Goal: Contribute content

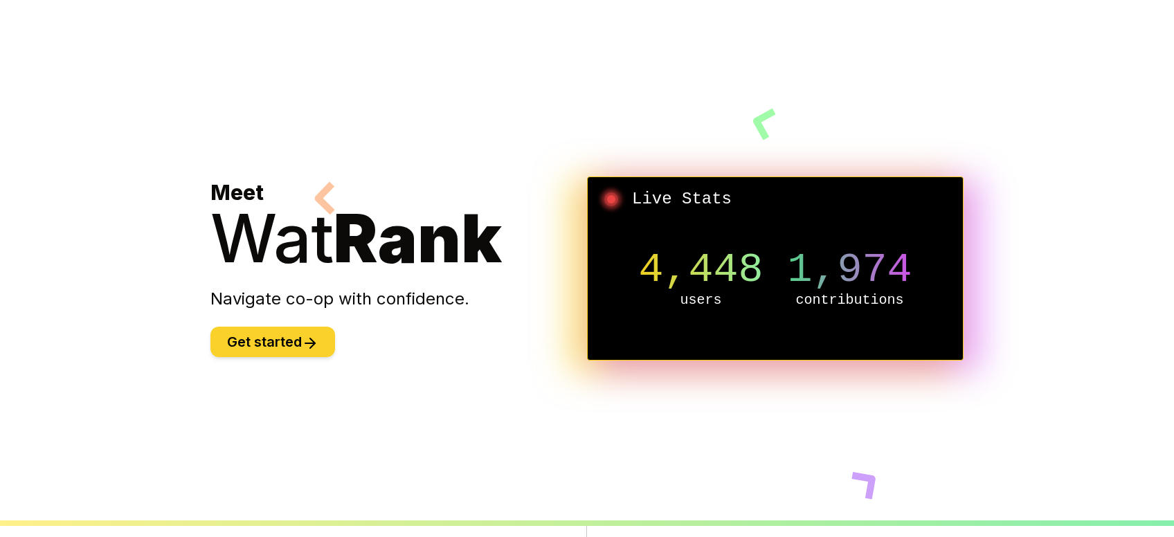
click at [275, 342] on button "Get started" at bounding box center [272, 342] width 125 height 30
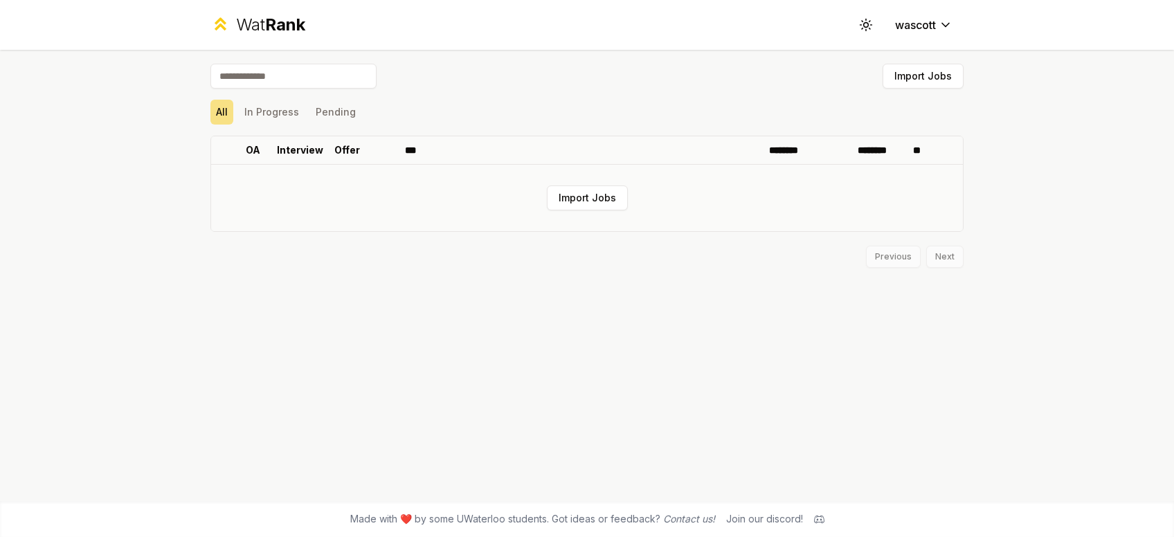
click at [586, 185] on td "Import Jobs" at bounding box center [587, 198] width 752 height 66
click at [584, 192] on button "Import Jobs" at bounding box center [587, 197] width 81 height 25
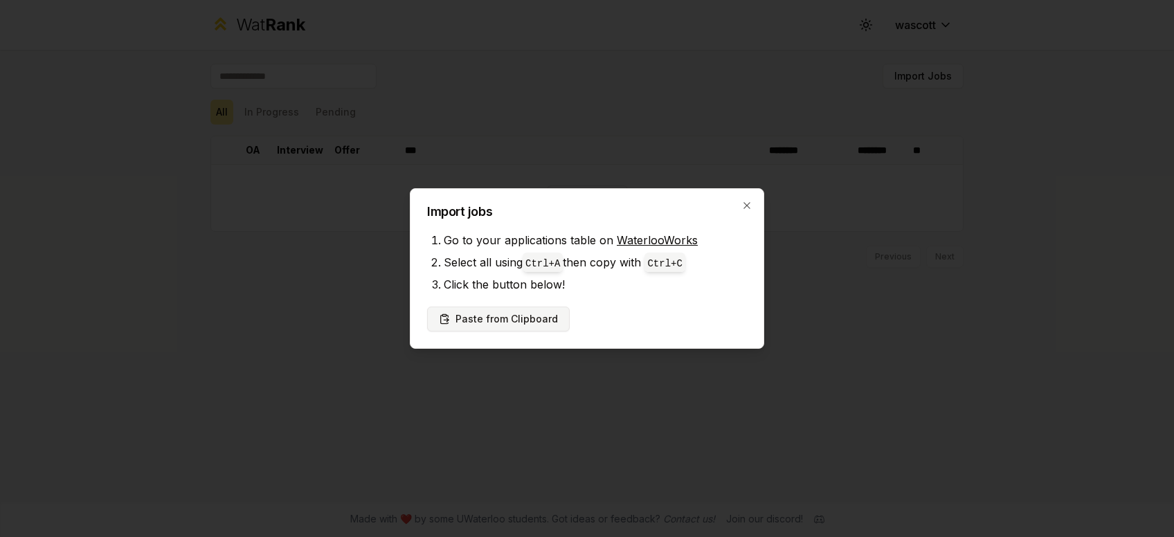
click at [474, 314] on button "Paste from Clipboard" at bounding box center [498, 319] width 143 height 25
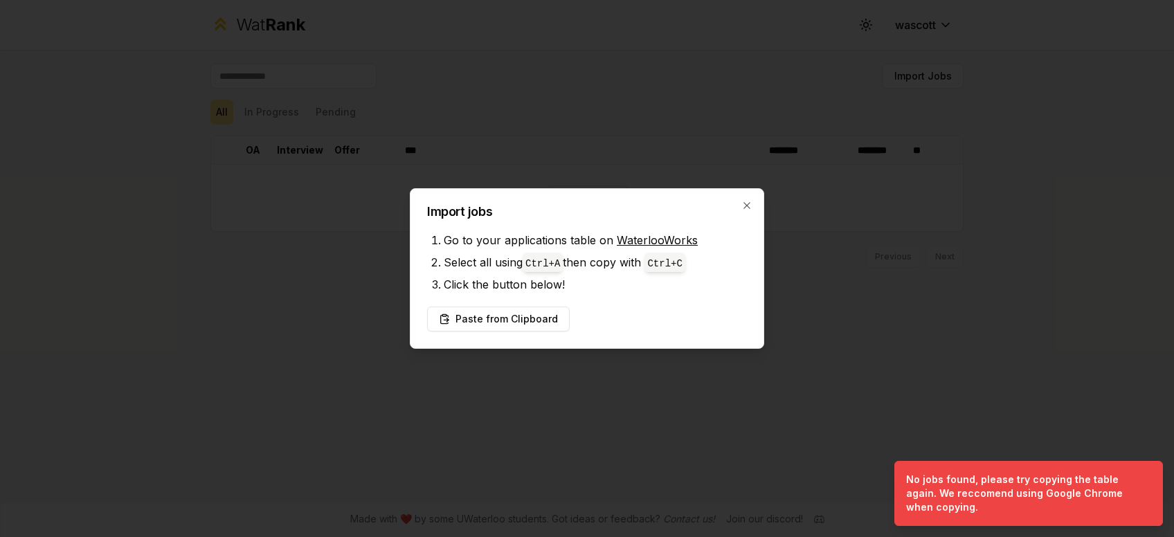
click at [747, 199] on div "Import jobs Go to your applications table on WaterlooWorks Select all using Ctr…" at bounding box center [587, 268] width 354 height 161
click at [747, 203] on icon "button" at bounding box center [746, 205] width 11 height 11
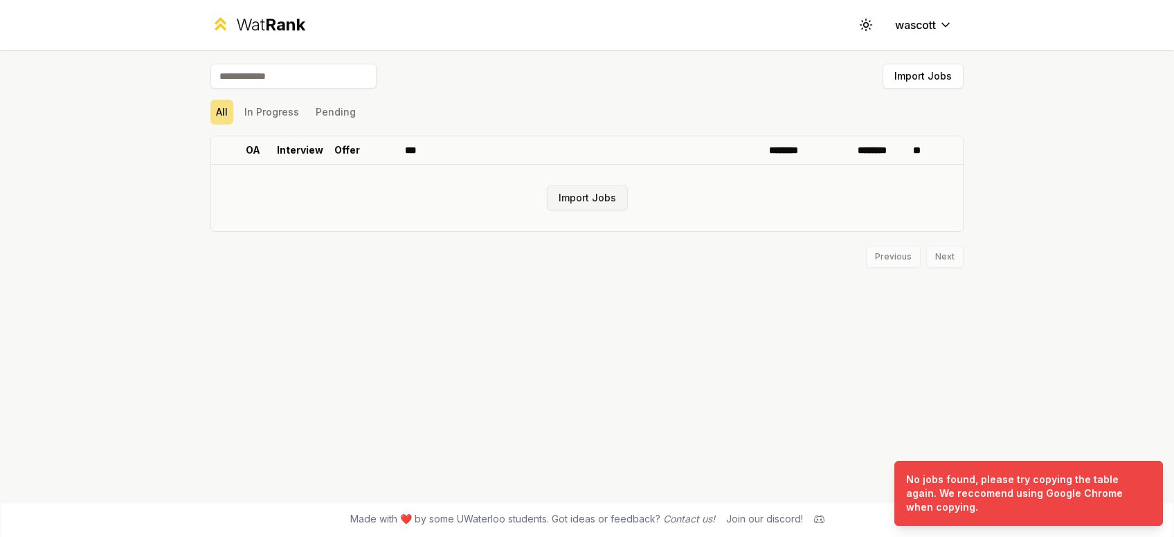
click at [609, 200] on button "Import Jobs" at bounding box center [587, 197] width 81 height 25
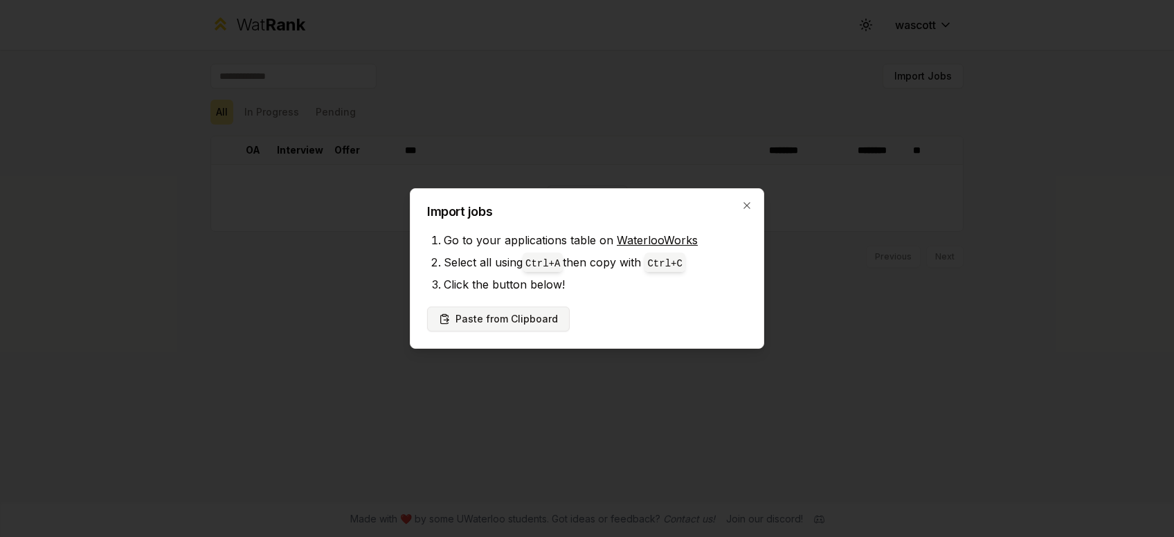
click at [516, 323] on button "Paste from Clipboard" at bounding box center [498, 319] width 143 height 25
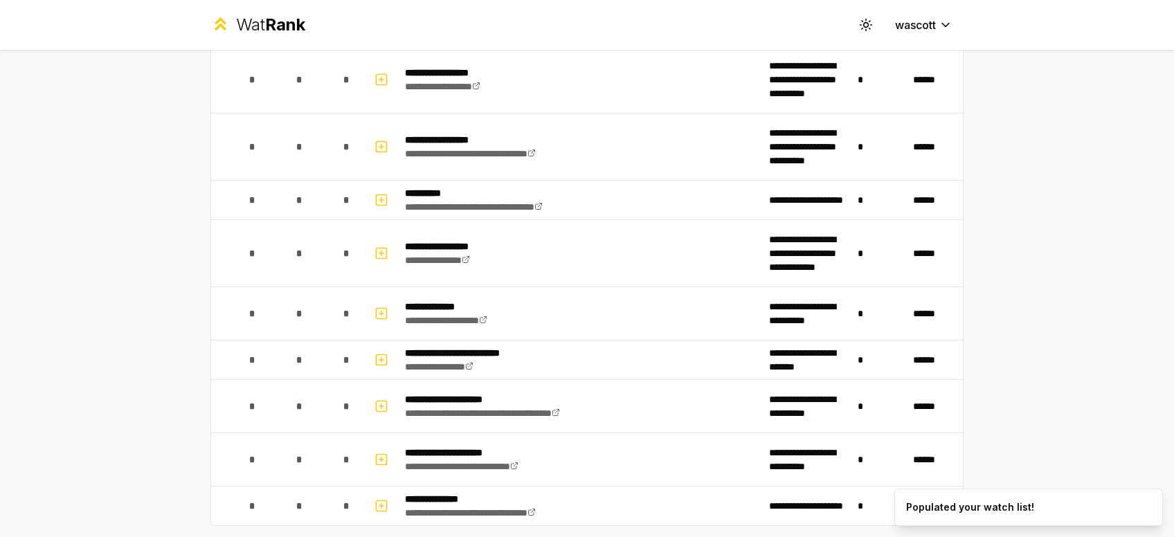
scroll to position [1914, 0]
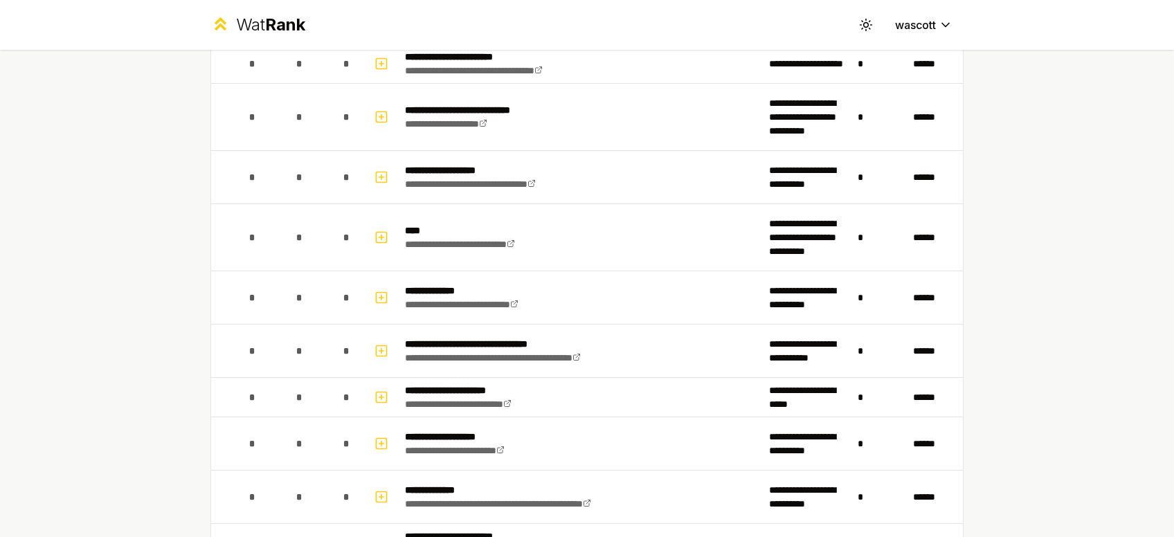
scroll to position [1325, 0]
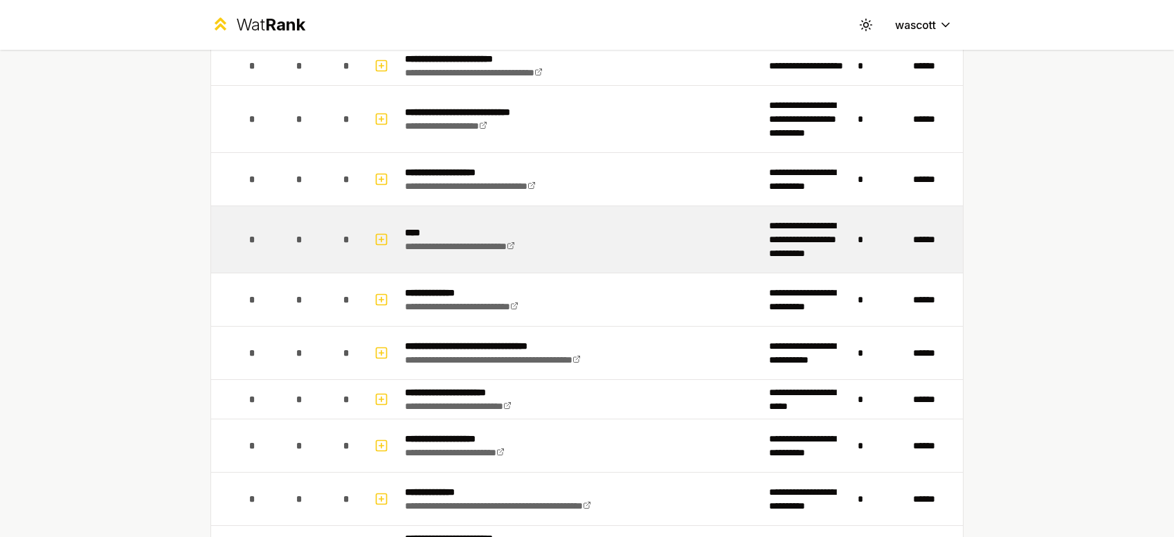
click at [303, 237] on div "*" at bounding box center [300, 240] width 28 height 28
click at [385, 235] on icon "button" at bounding box center [381, 239] width 14 height 17
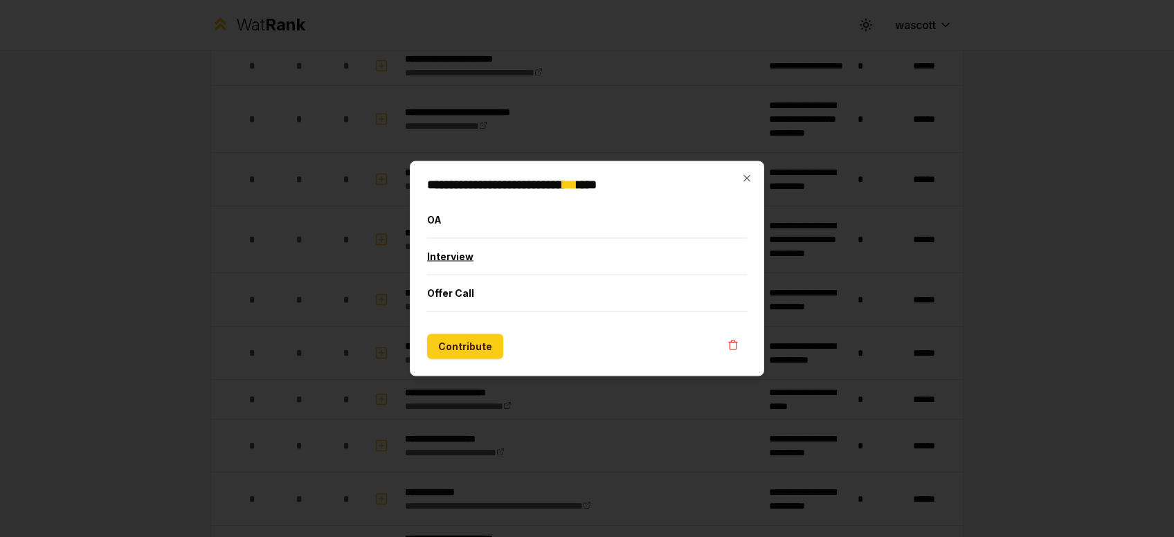
click at [487, 260] on button "Interview" at bounding box center [587, 257] width 320 height 36
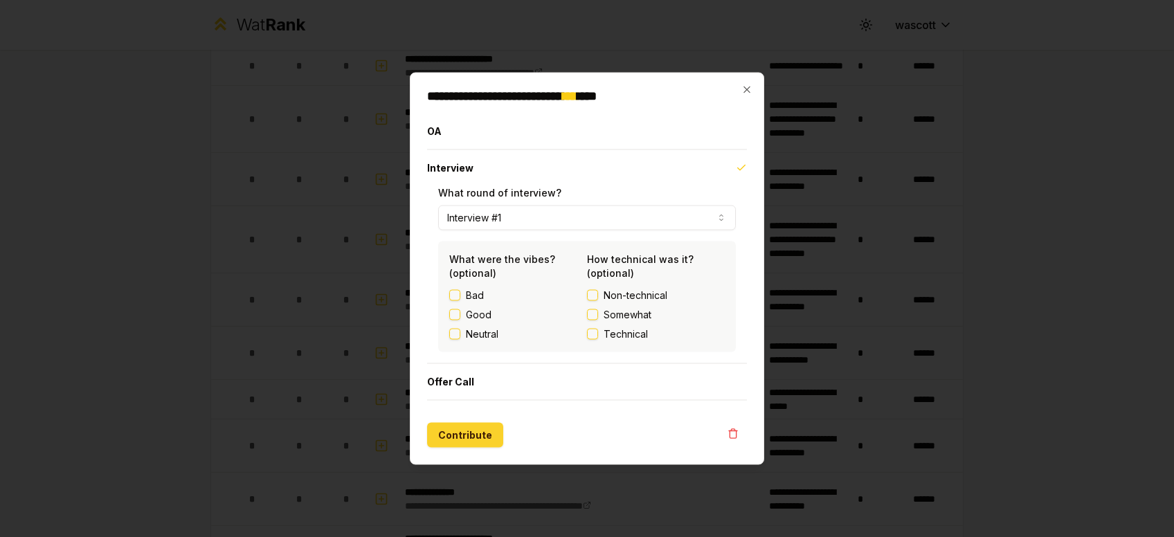
click at [469, 438] on button "Contribute" at bounding box center [465, 435] width 76 height 25
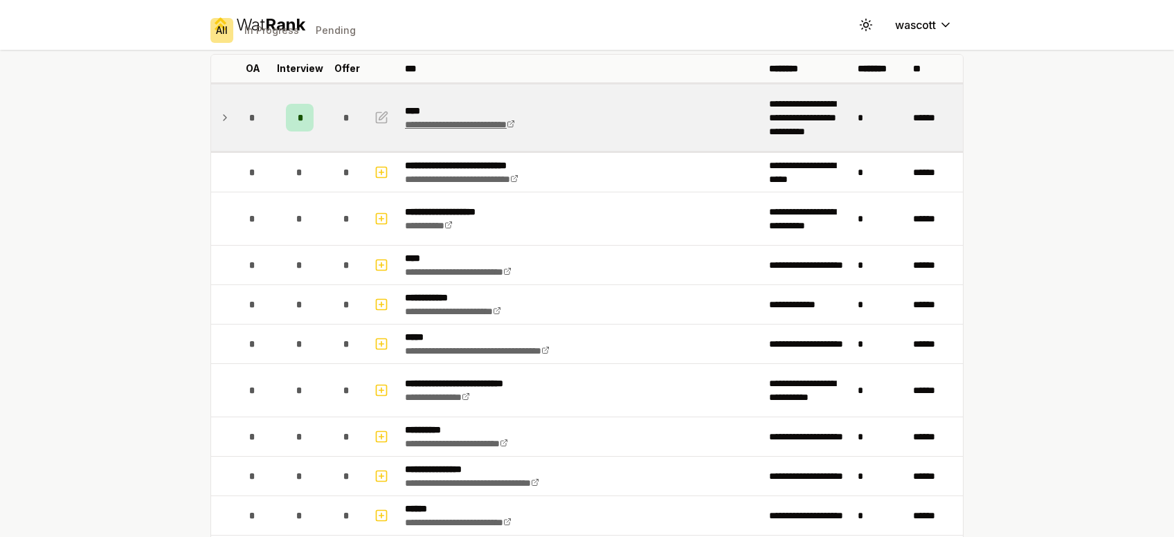
scroll to position [0, 0]
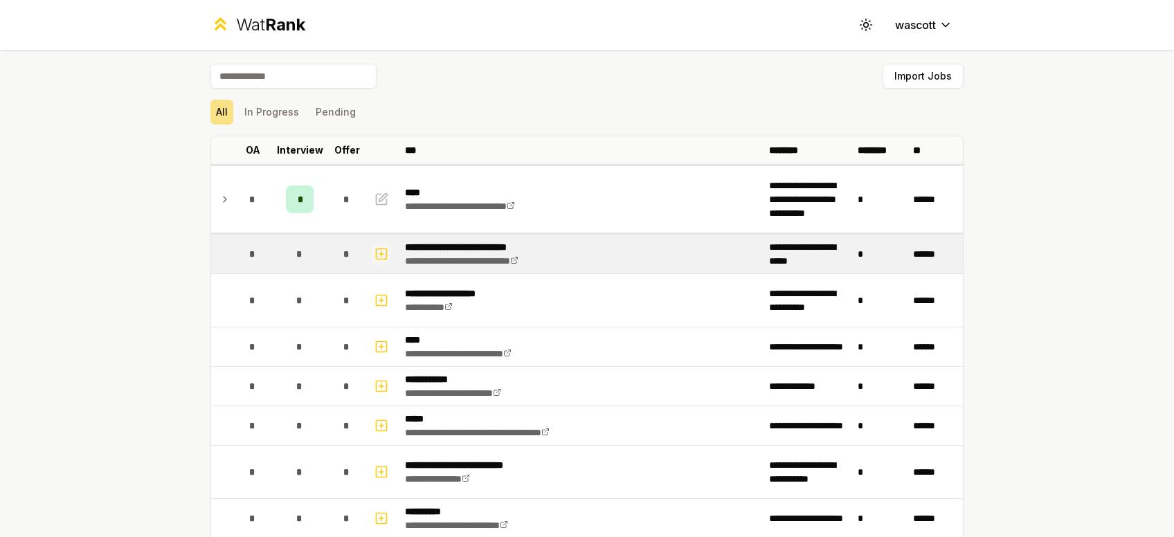
click at [385, 260] on icon "button" at bounding box center [381, 254] width 14 height 17
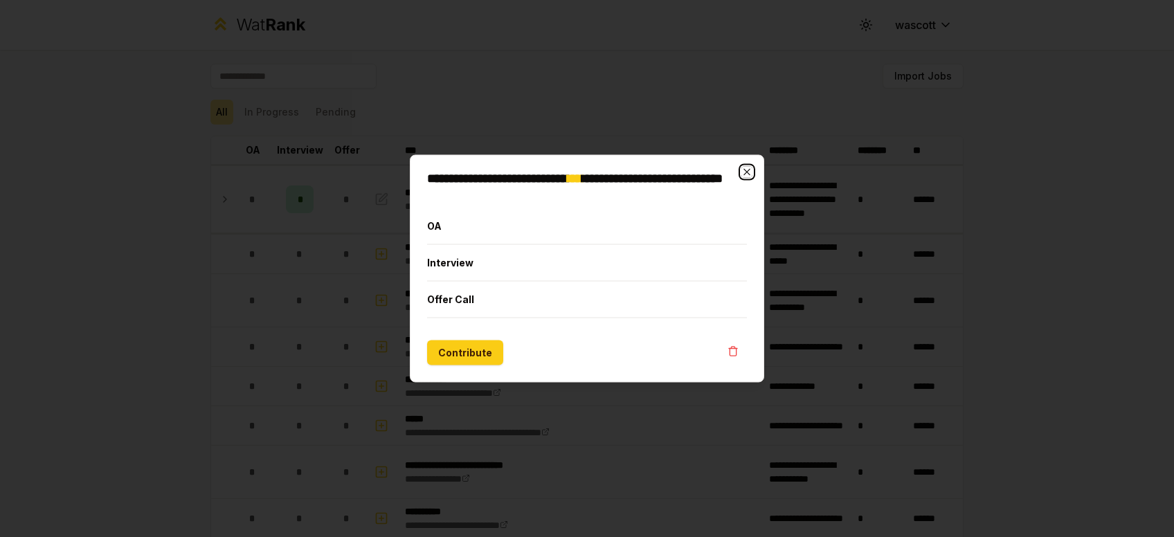
click at [748, 169] on icon "button" at bounding box center [746, 172] width 11 height 11
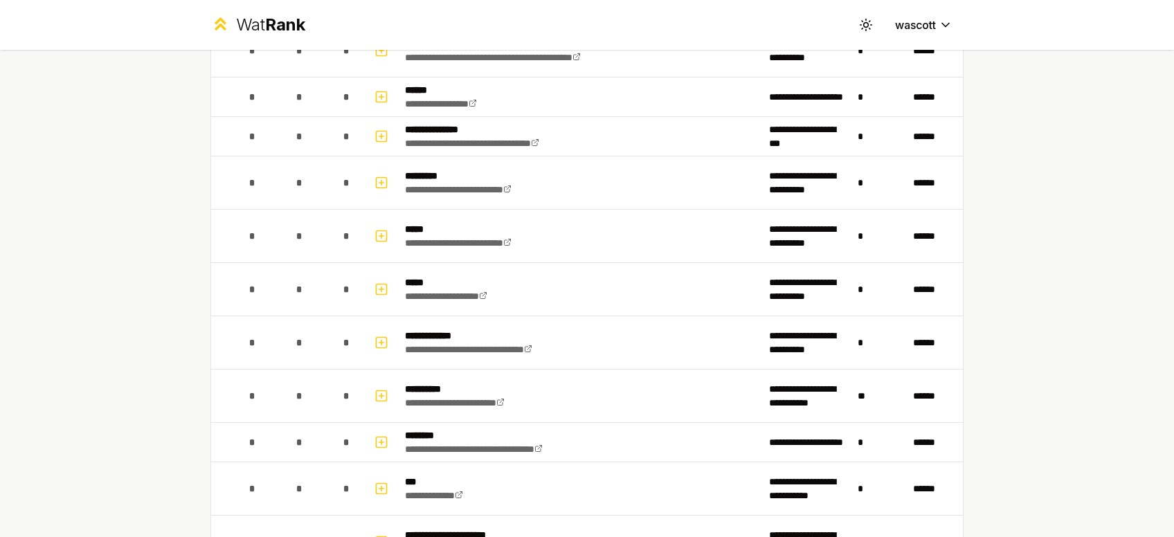
scroll to position [740, 0]
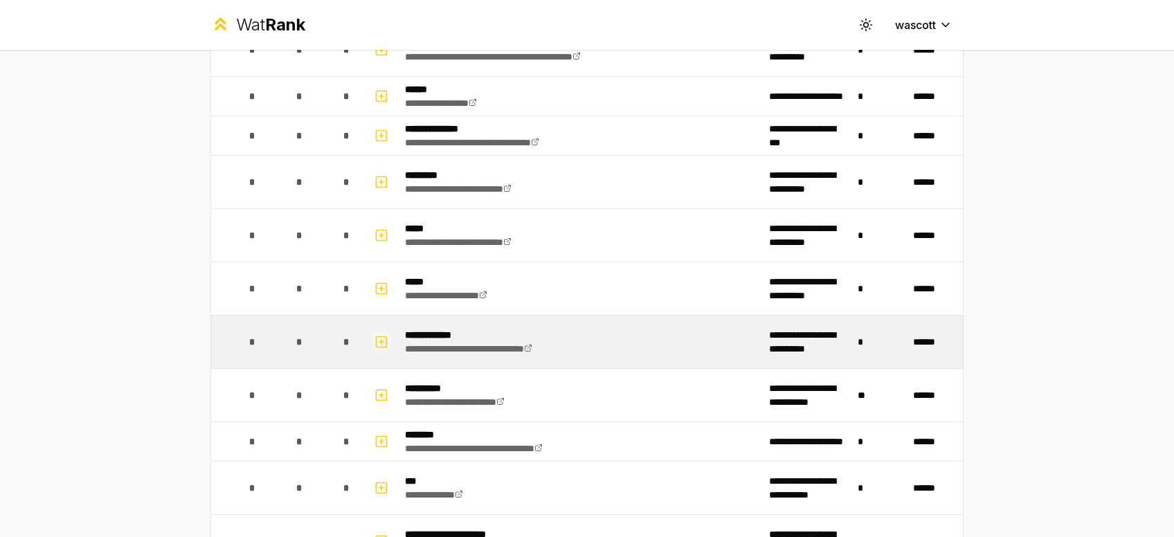
click at [387, 343] on icon "button" at bounding box center [381, 342] width 14 height 17
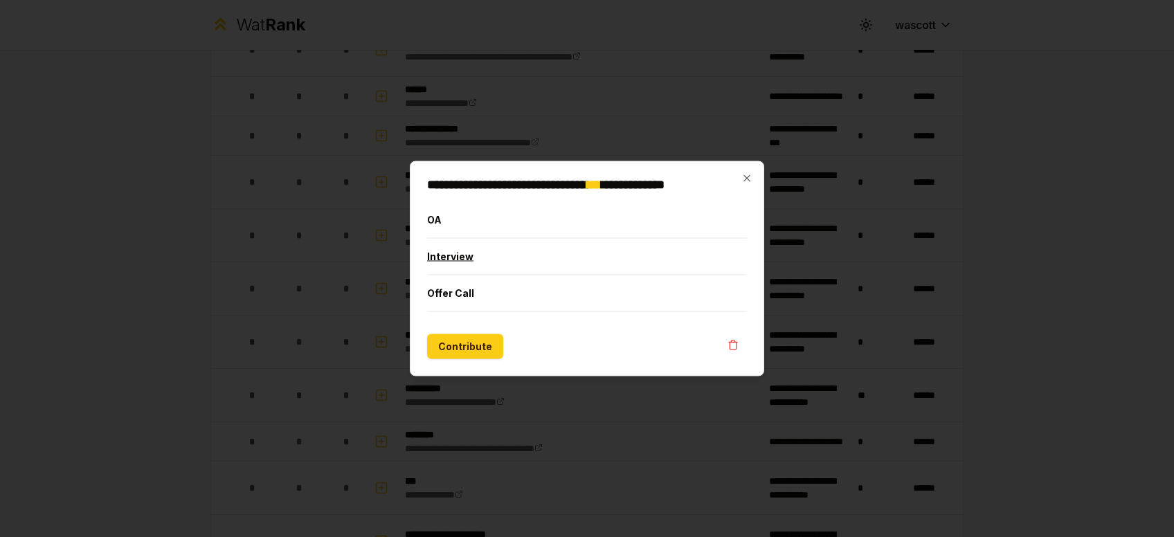
click at [457, 244] on button "Interview" at bounding box center [587, 257] width 320 height 36
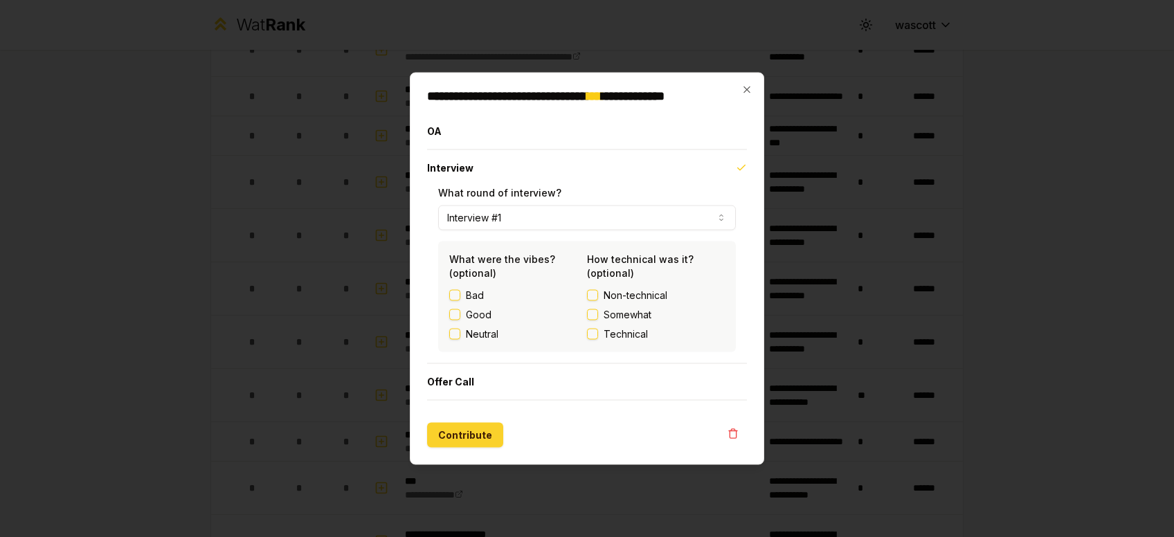
click at [464, 436] on button "Contribute" at bounding box center [465, 435] width 76 height 25
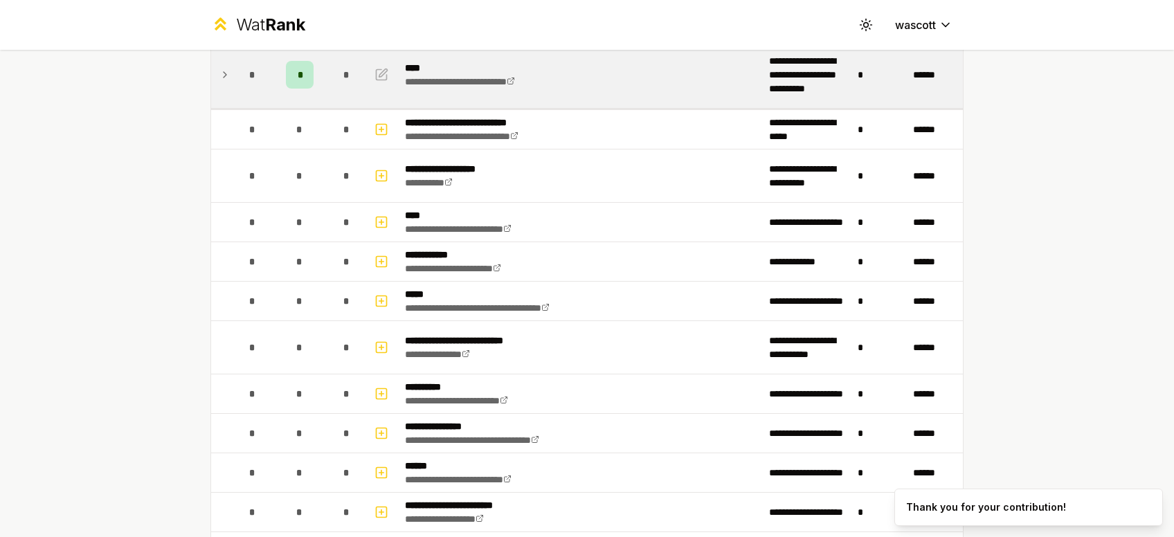
scroll to position [178, 0]
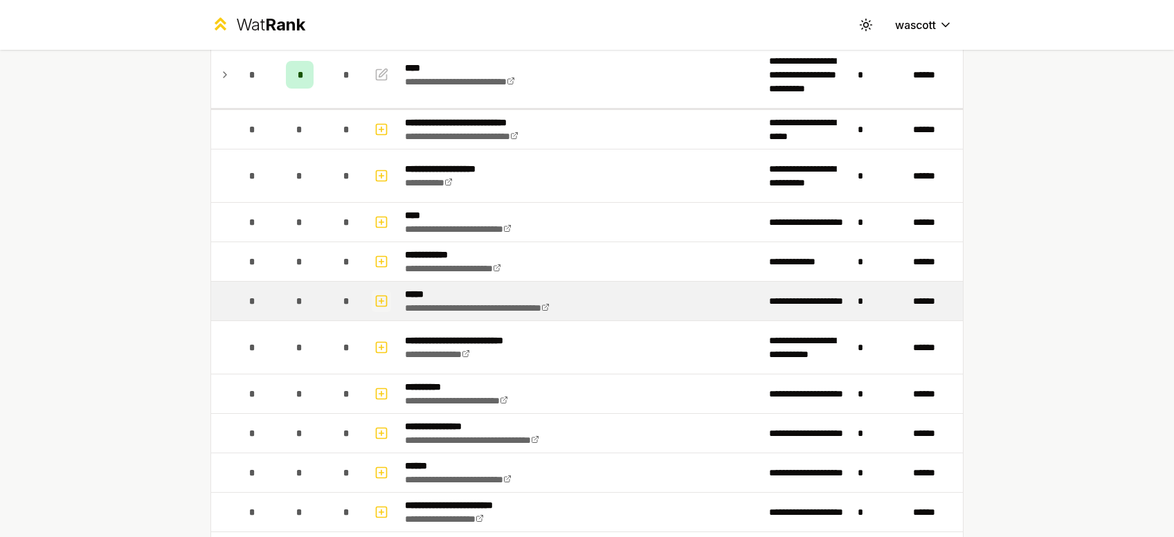
click at [382, 301] on icon "button" at bounding box center [381, 301] width 5 height 0
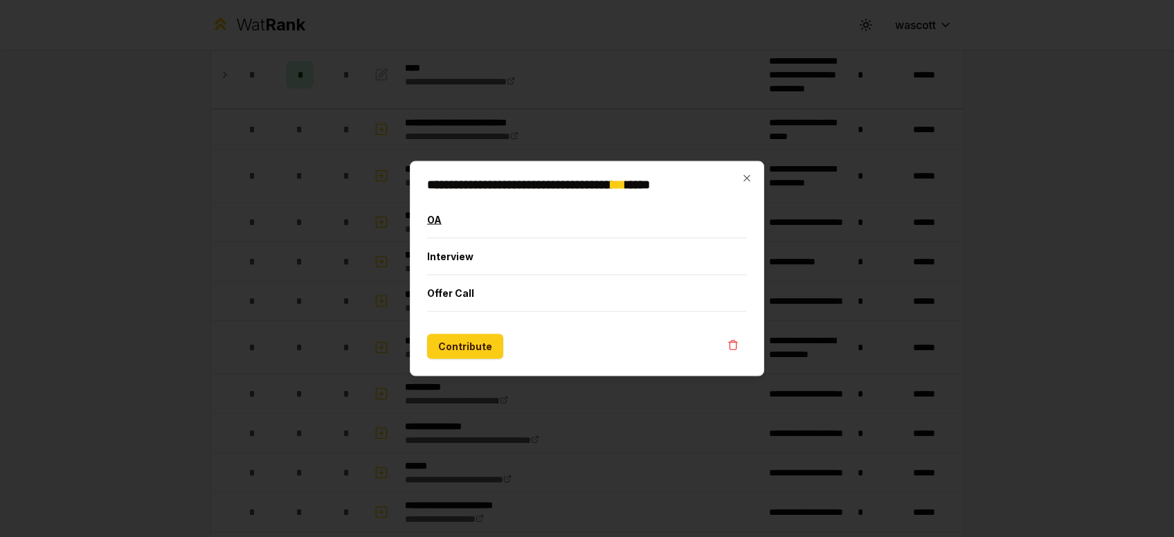
click at [455, 219] on button "OA" at bounding box center [587, 220] width 320 height 36
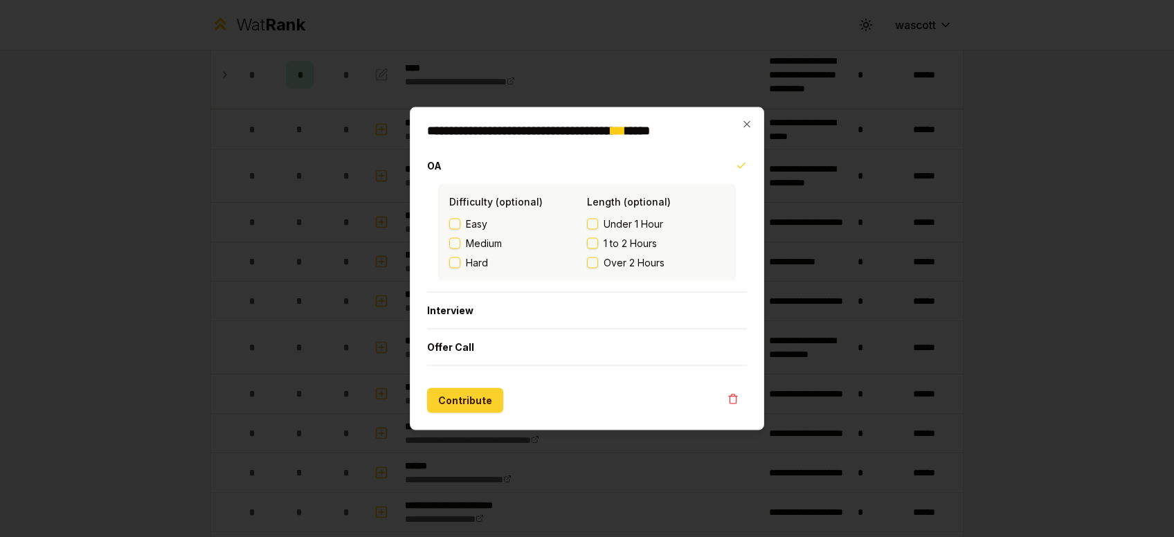
click at [451, 396] on button "Contribute" at bounding box center [465, 400] width 76 height 25
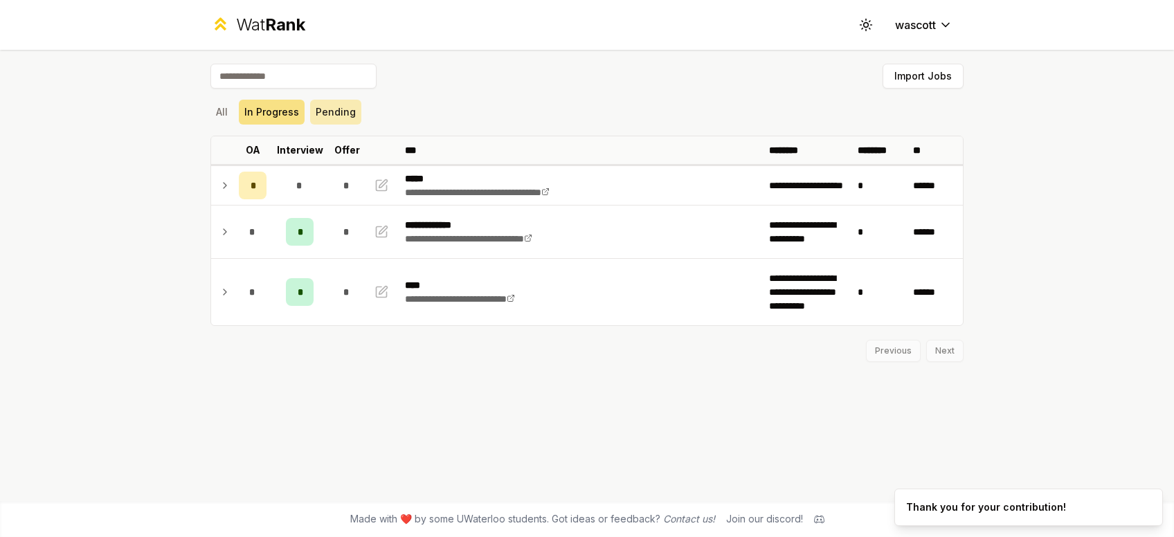
click at [336, 113] on button "Pending" at bounding box center [335, 112] width 51 height 25
